Goal: Task Accomplishment & Management: Complete application form

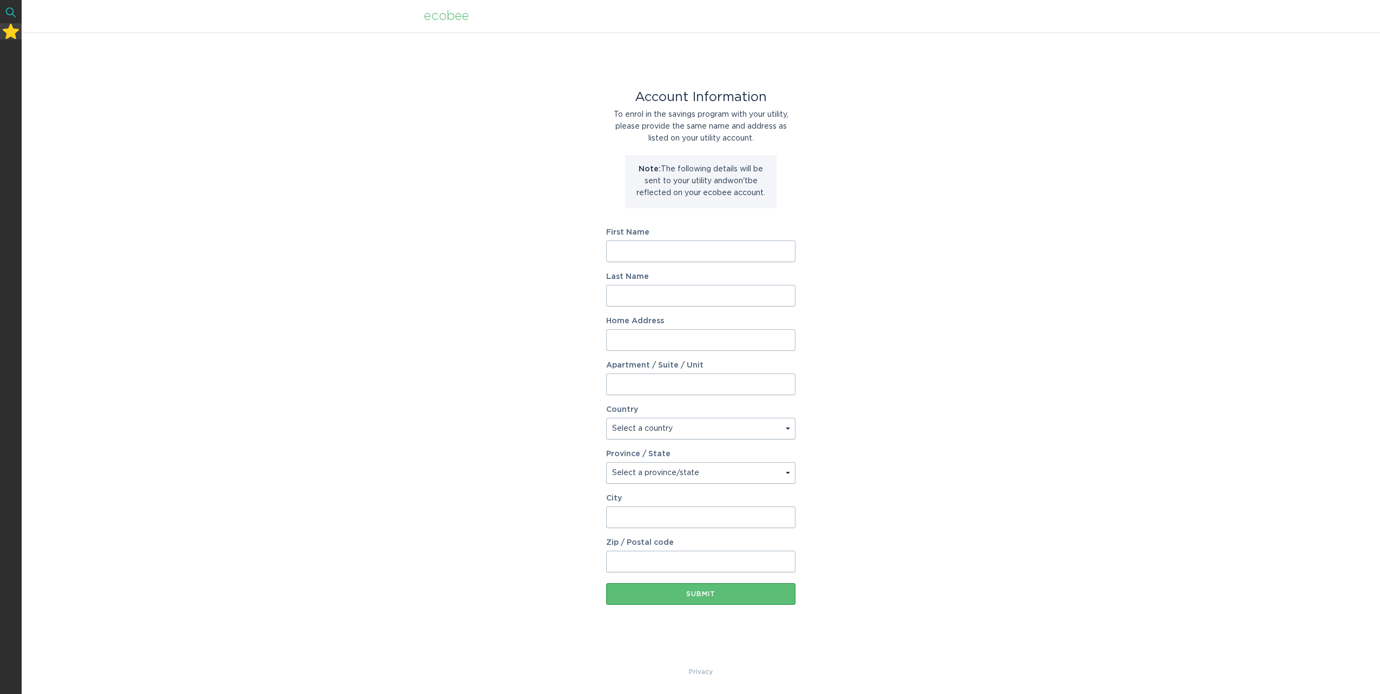
click at [653, 250] on input "First Name" at bounding box center [700, 252] width 189 height 22
click at [615, 255] on input "First Name" at bounding box center [700, 252] width 189 height 22
type input "[PERSON_NAME]"
type input "[STREET_ADDRESS][PERSON_NAME]"
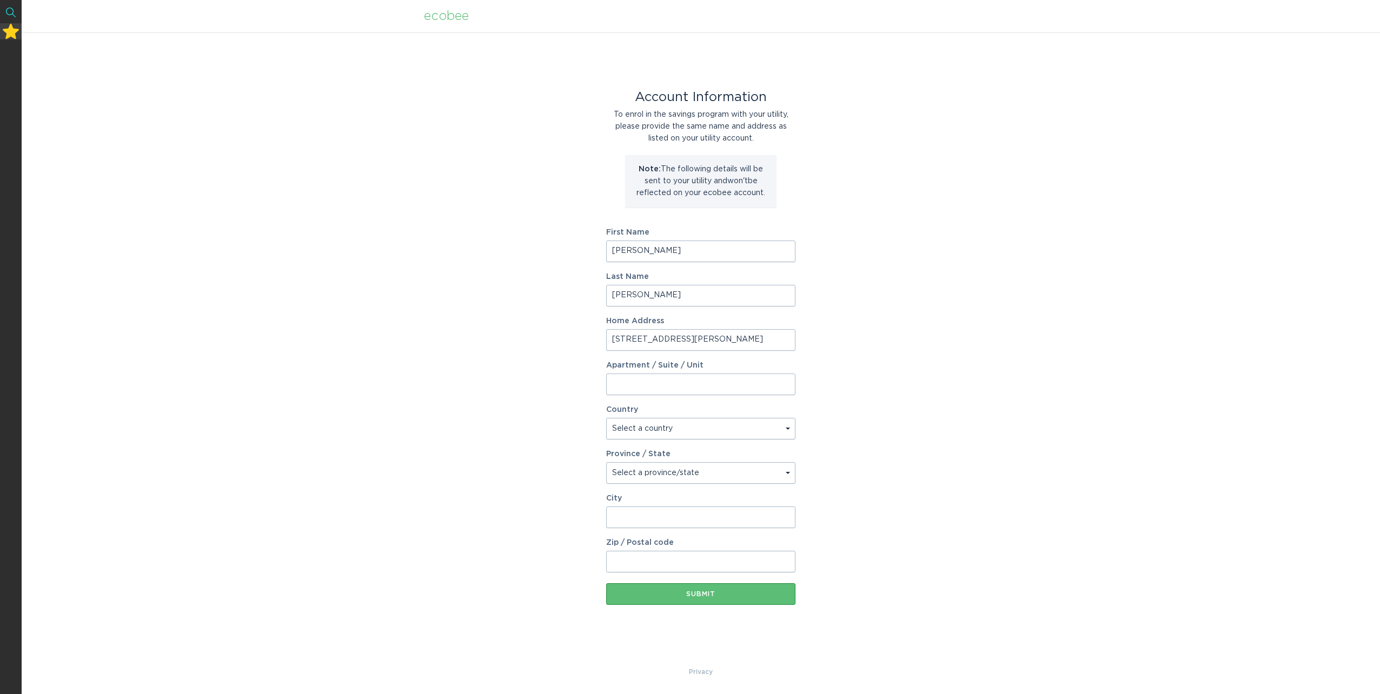
select select "US"
select select "NC"
type input "[GEOGRAPHIC_DATA]"
drag, startPoint x: 722, startPoint y: 503, endPoint x: 717, endPoint y: 521, distance: 18.6
click at [722, 503] on div "City [GEOGRAPHIC_DATA]" at bounding box center [700, 512] width 189 height 34
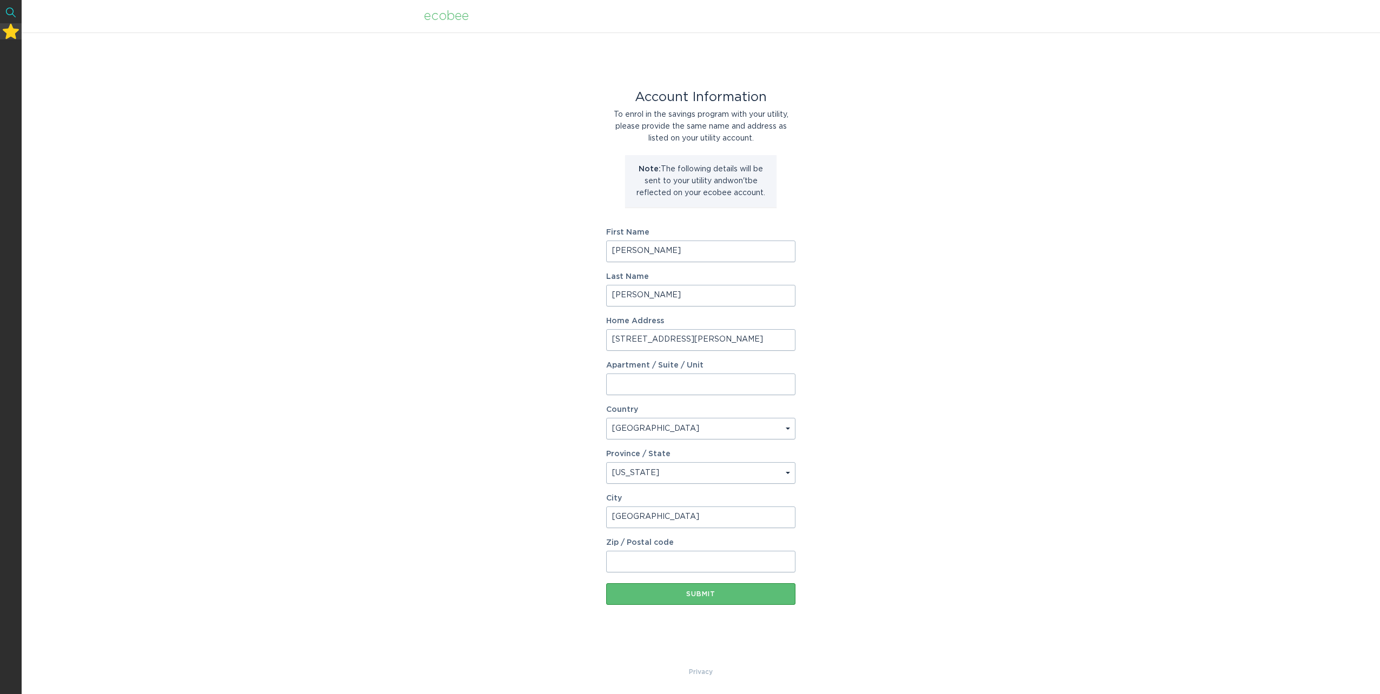
click at [639, 553] on input "Zip / Postal code" at bounding box center [700, 562] width 189 height 22
type input "27713"
drag, startPoint x: 579, startPoint y: 543, endPoint x: 636, endPoint y: 581, distance: 69.0
click at [579, 543] on div "Account Information To enrol in the savings program with your utility, please p…" at bounding box center [701, 349] width 1358 height 634
click at [700, 598] on button "Submit" at bounding box center [700, 594] width 189 height 22
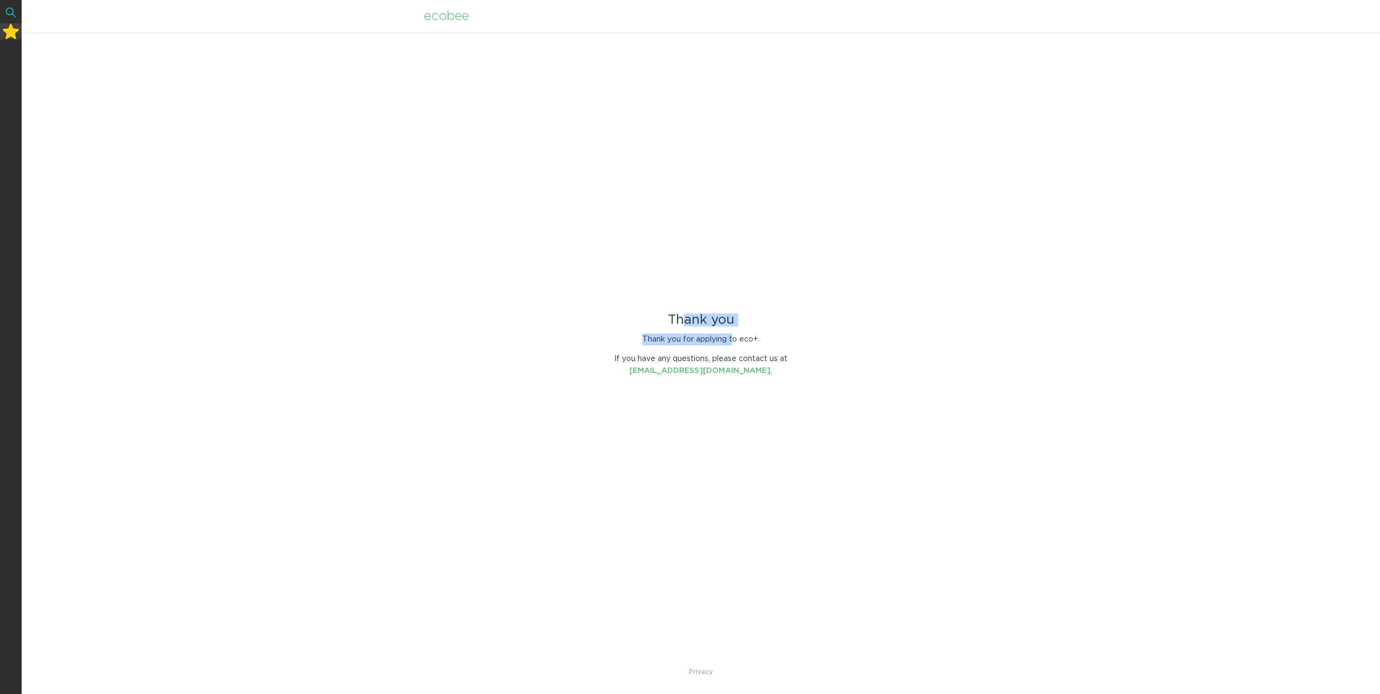
drag, startPoint x: 680, startPoint y: 321, endPoint x: 740, endPoint y: 340, distance: 62.9
click at [734, 340] on div "Thank you Thank you for applying to eco+. If you have any questions, please con…" at bounding box center [700, 345] width 189 height 63
click at [740, 340] on p "Thank you for applying to eco+." at bounding box center [700, 340] width 189 height 12
drag, startPoint x: 749, startPoint y: 337, endPoint x: 667, endPoint y: 315, distance: 85.3
click at [676, 318] on div "Thank you Thank you for applying to eco+. If you have any questions, please con…" at bounding box center [700, 345] width 189 height 63
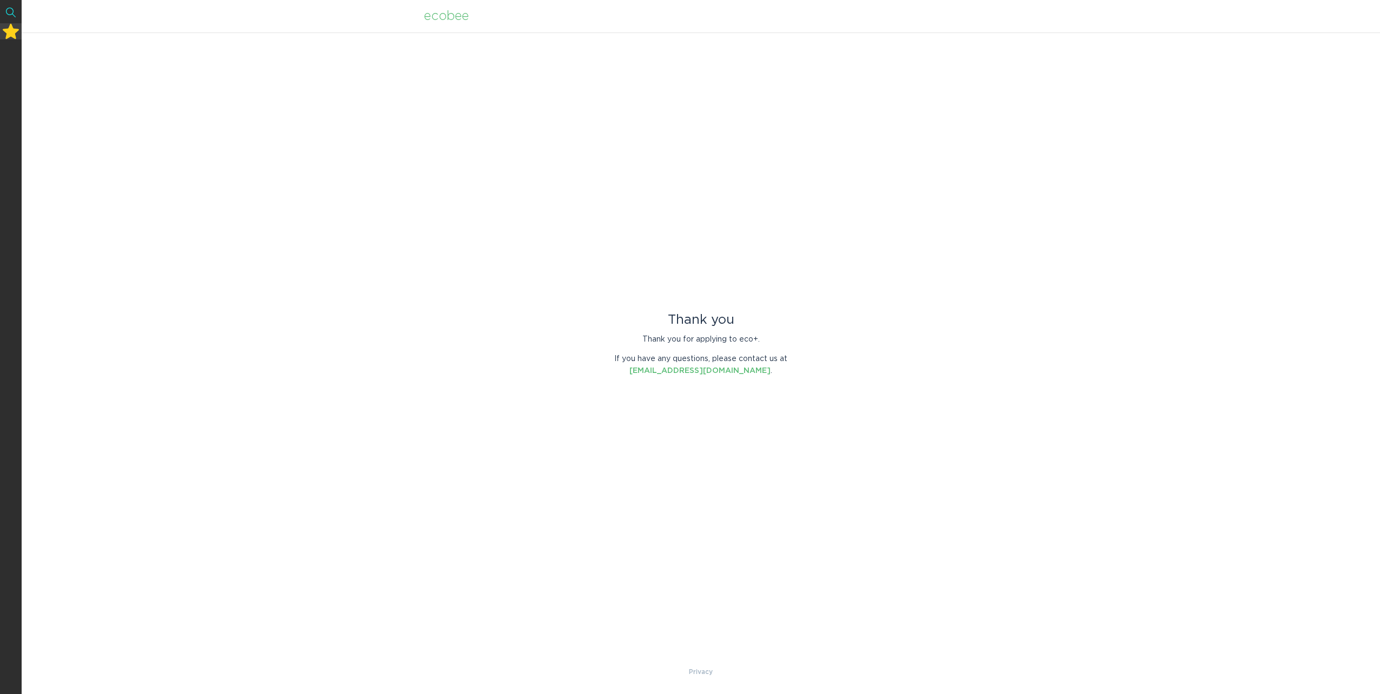
click at [667, 315] on div "Thank you" at bounding box center [700, 320] width 189 height 12
